Goal: Navigation & Orientation: Find specific page/section

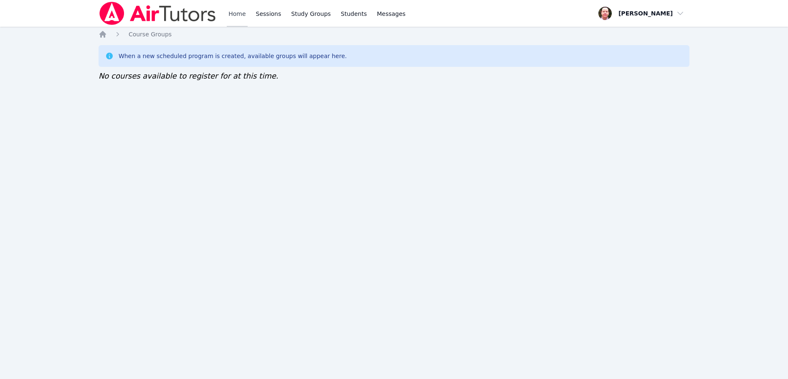
click at [239, 13] on link "Home" at bounding box center [237, 13] width 20 height 27
